Goal: Task Accomplishment & Management: Use online tool/utility

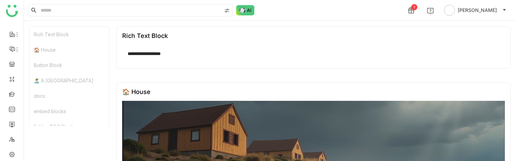
scroll to position [76, 0]
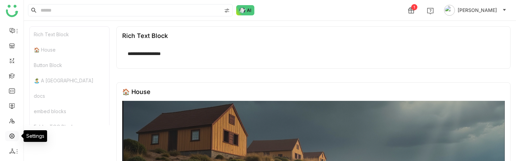
click at [13, 136] on link at bounding box center [12, 135] width 6 height 6
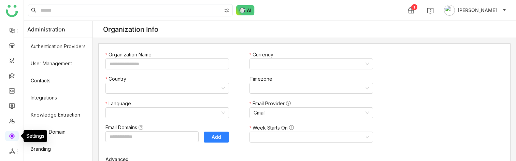
type input "*******"
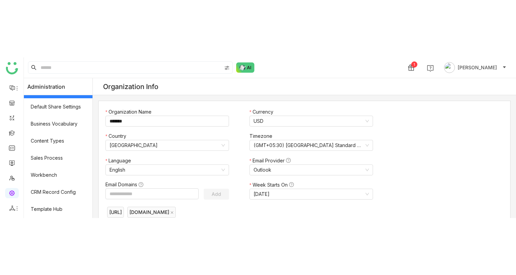
scroll to position [116, 0]
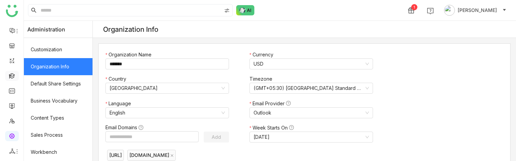
click at [11, 78] on link at bounding box center [12, 75] width 6 height 6
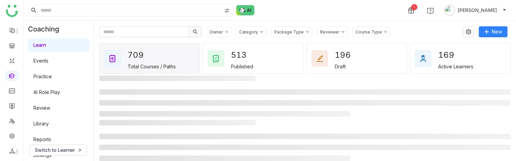
click at [42, 123] on link "Library" at bounding box center [40, 123] width 15 height 6
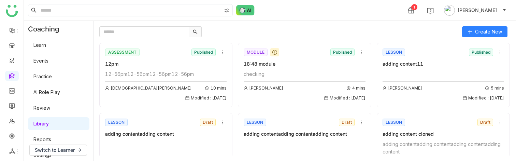
click at [165, 80] on div "12-56pm12-56pm12-56pm12-56pm [PERSON_NAME] 10 mins Modified : [DATE]" at bounding box center [165, 85] width 121 height 31
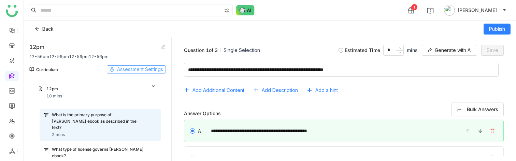
click at [133, 69] on span "Assessment Settings" at bounding box center [140, 69] width 46 height 8
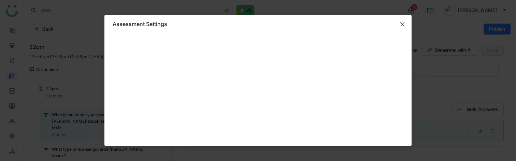
click at [399, 23] on icon "Close" at bounding box center [401, 23] width 5 height 5
